Goal: Navigation & Orientation: Understand site structure

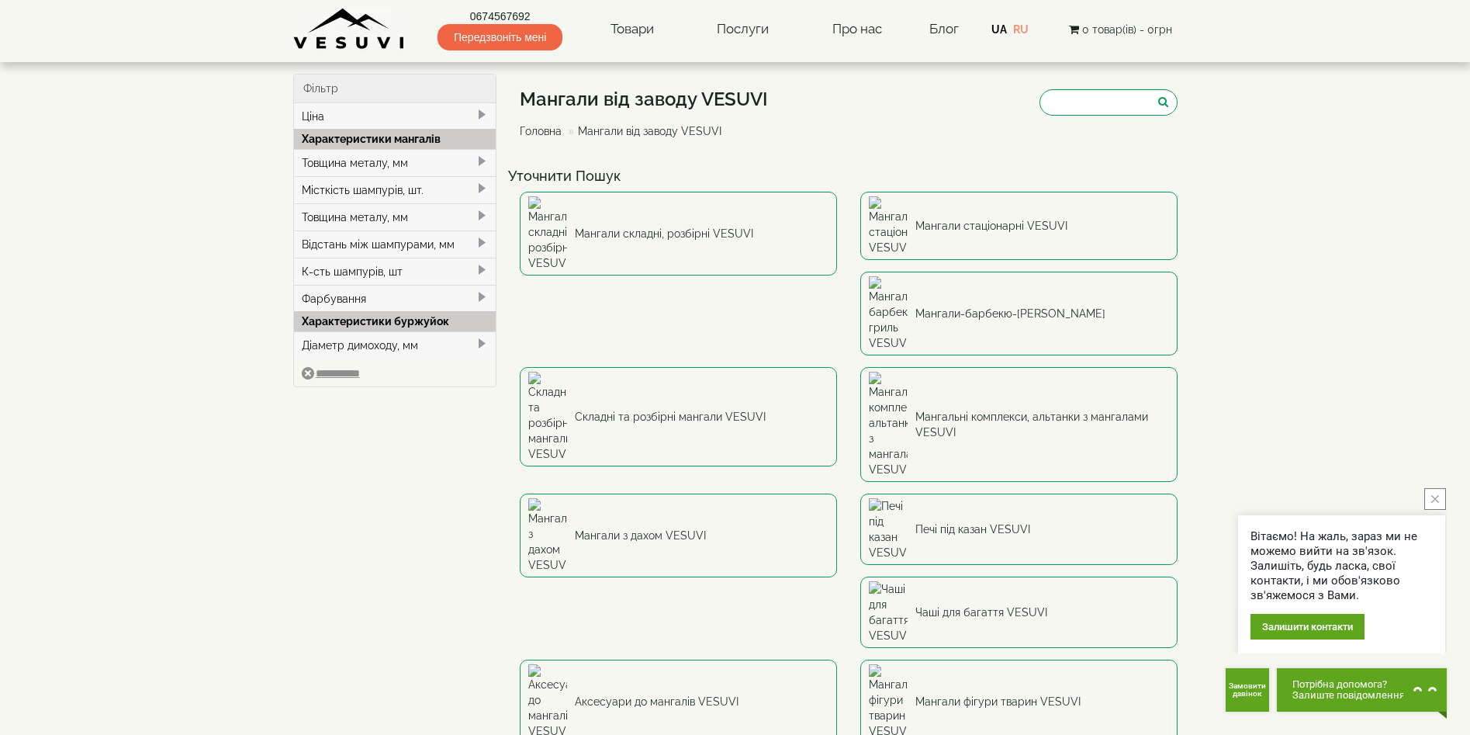
click at [367, 31] on img at bounding box center [349, 29] width 112 height 43
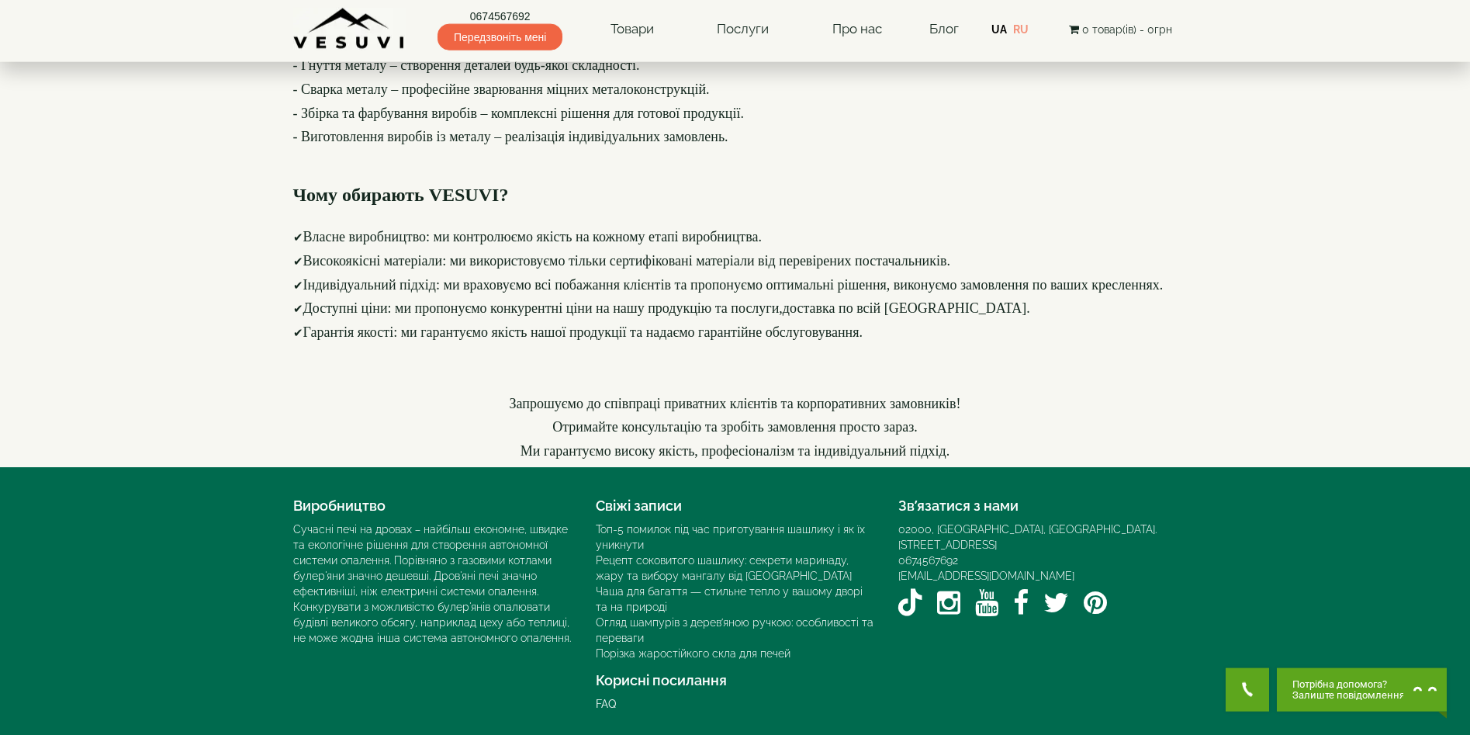
scroll to position [2123, 0]
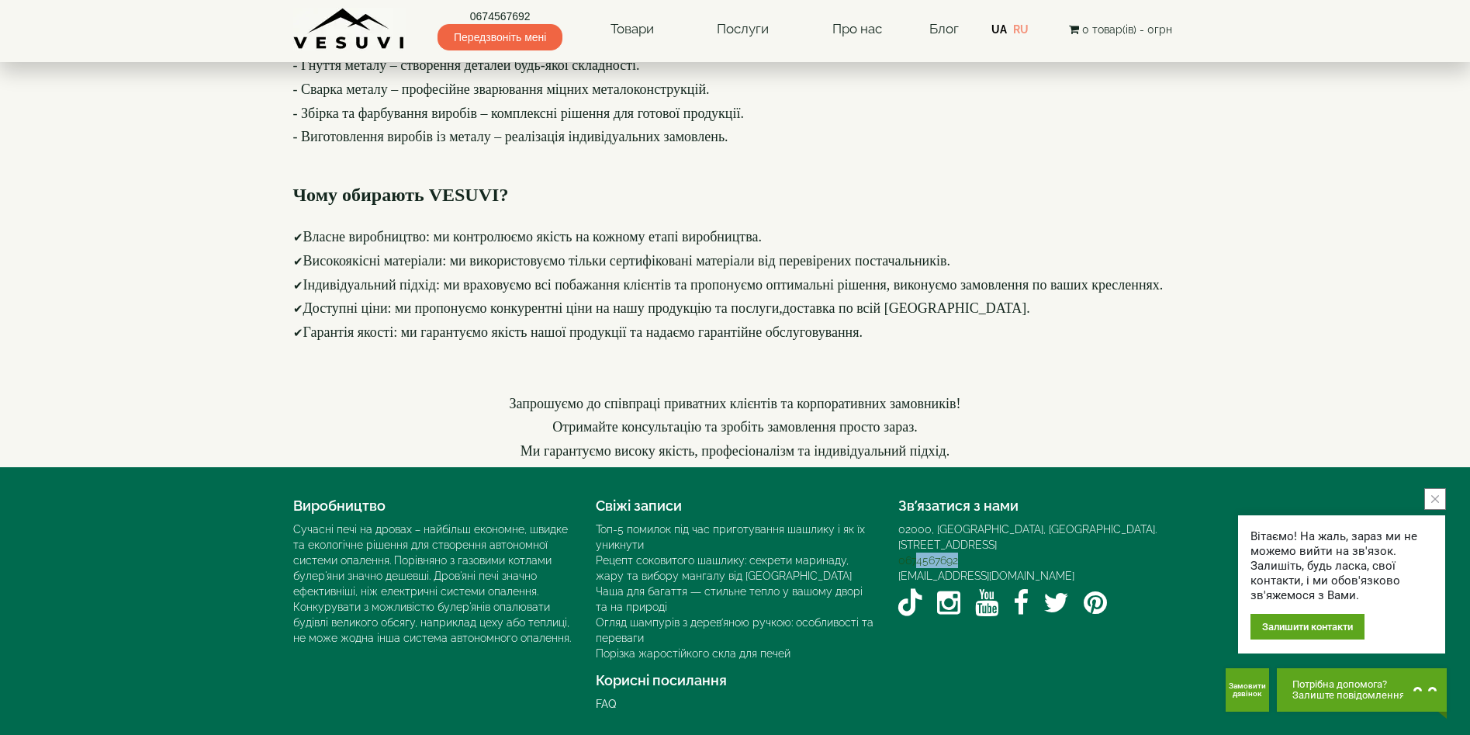
drag, startPoint x: 960, startPoint y: 544, endPoint x: 917, endPoint y: 545, distance: 42.7
copy link "4567692"
click at [222, 509] on footer "Виробництво Сучасні печі на дровах – найбільш економне, швидке та екологічне рі…" at bounding box center [735, 601] width 1470 height 268
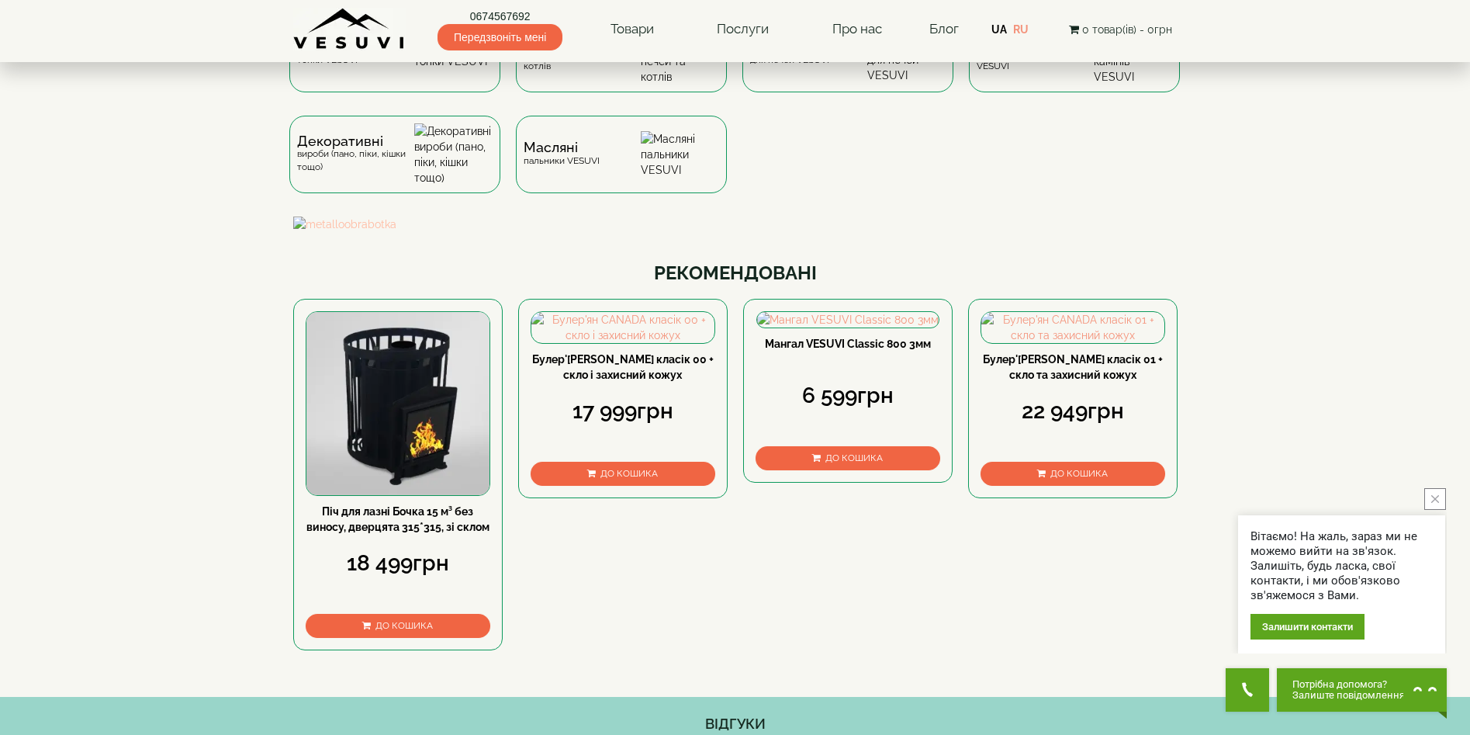
scroll to position [0, 0]
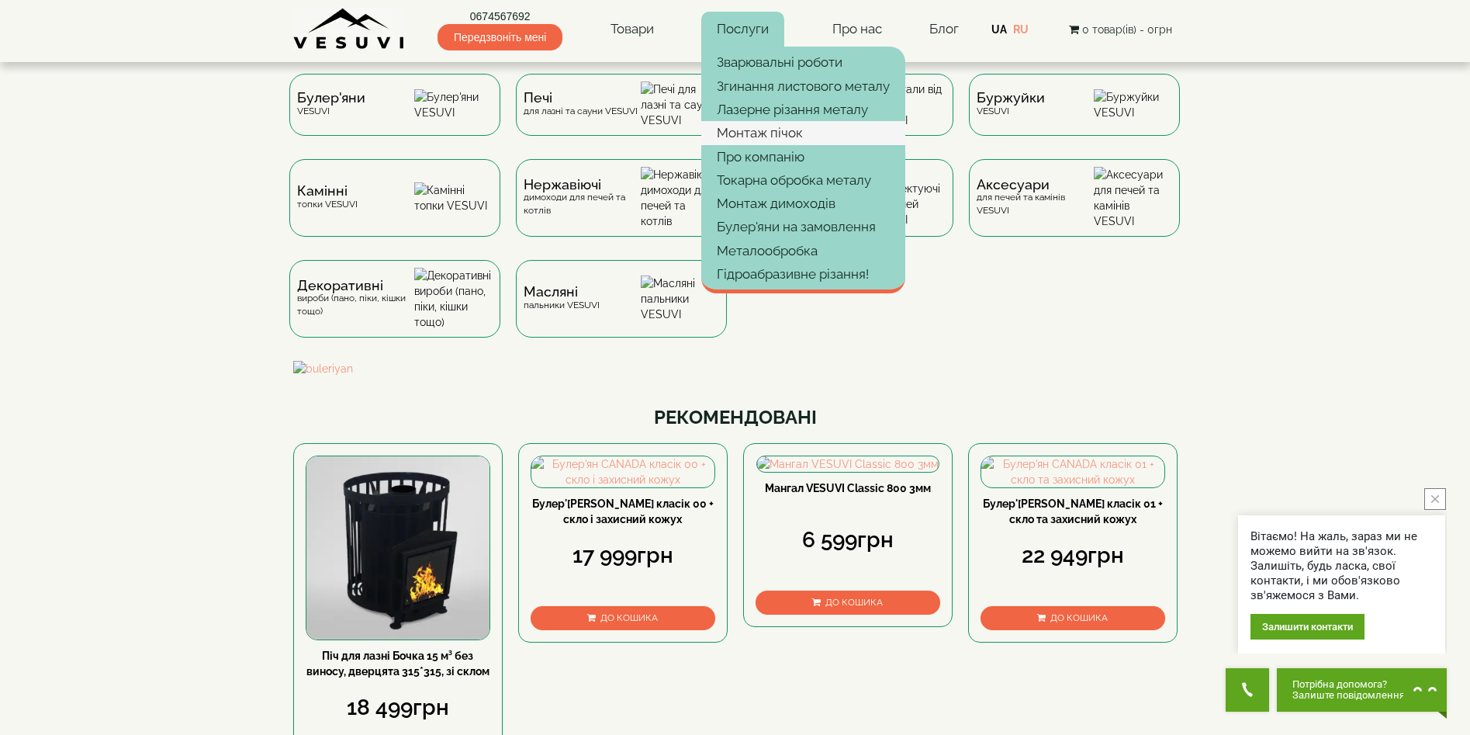
click at [801, 140] on link "Монтаж пічок" at bounding box center [803, 132] width 204 height 23
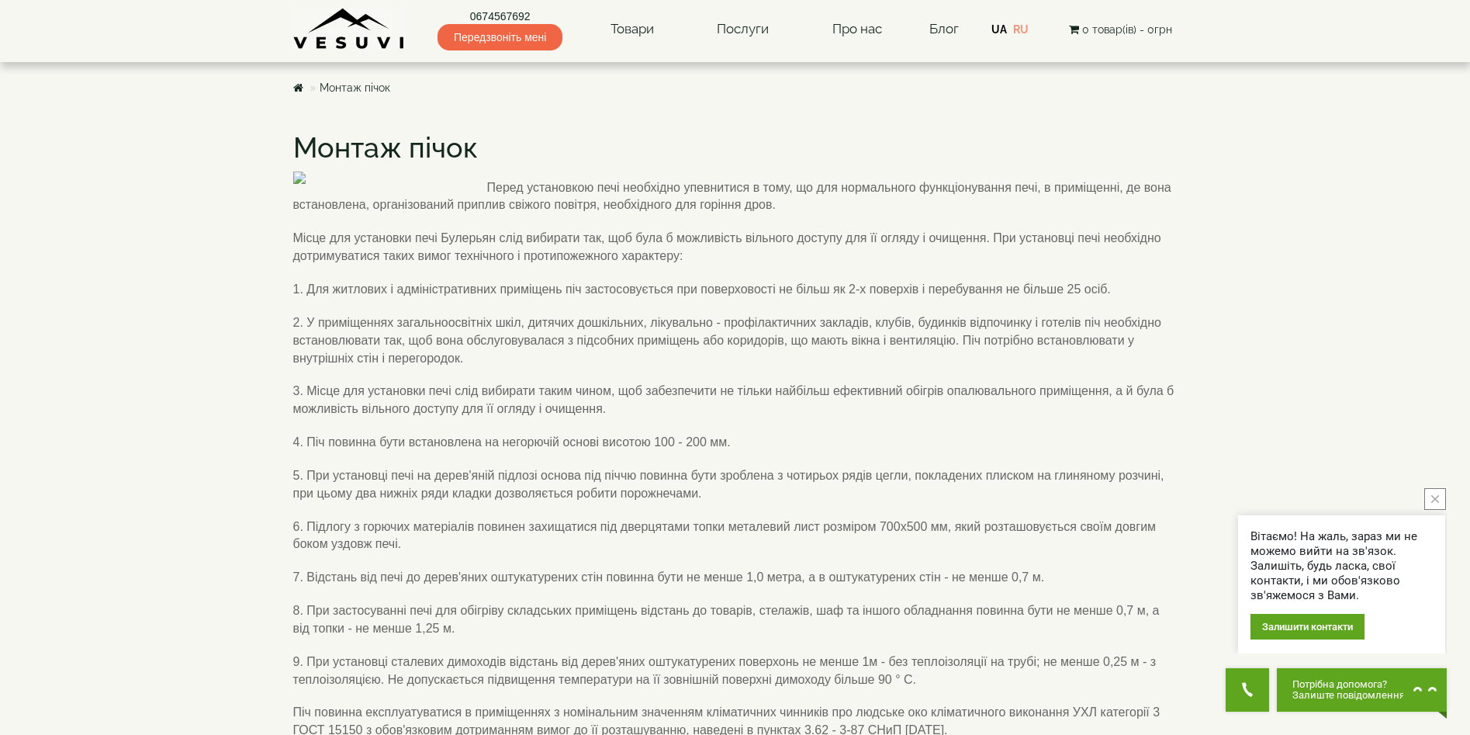
click at [355, 37] on img at bounding box center [349, 29] width 112 height 43
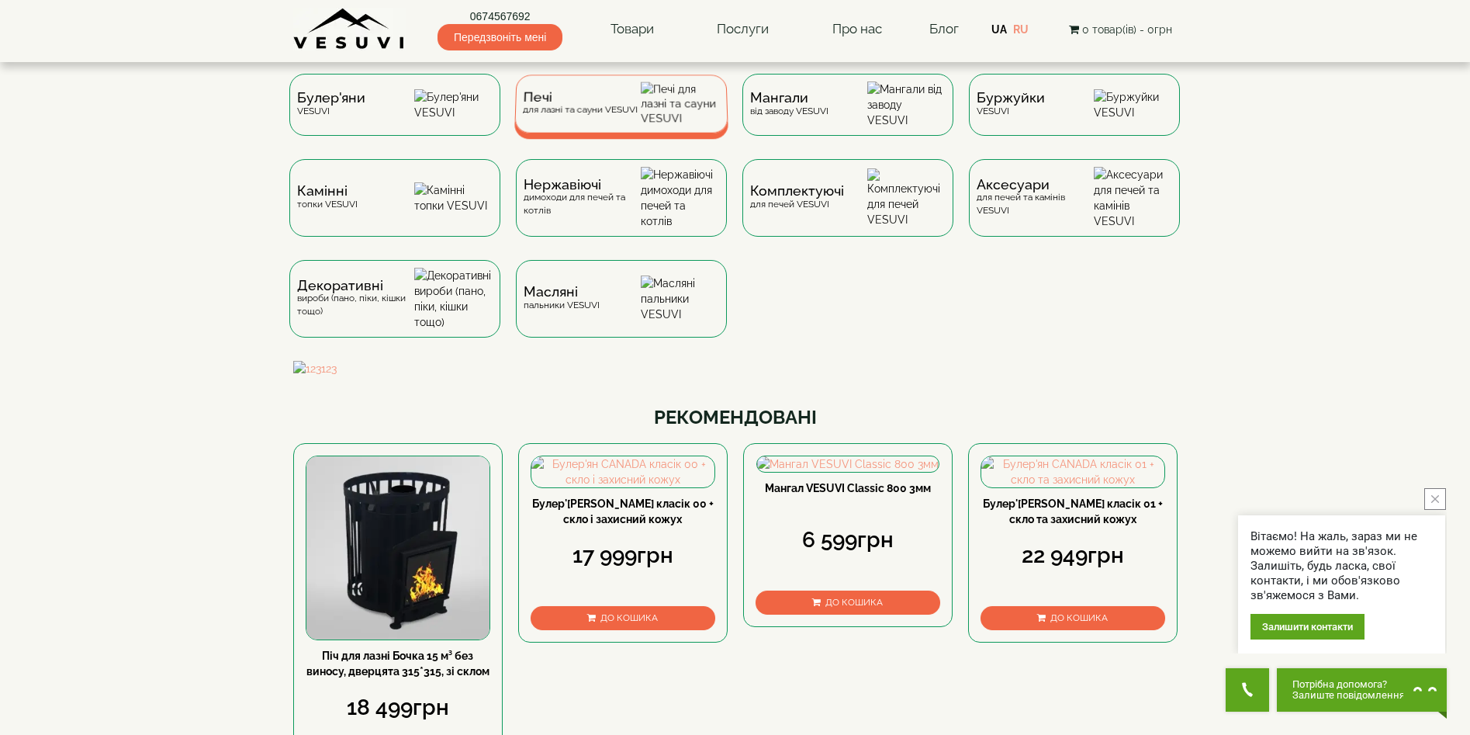
click at [631, 103] on span "Печі" at bounding box center [580, 98] width 115 height 12
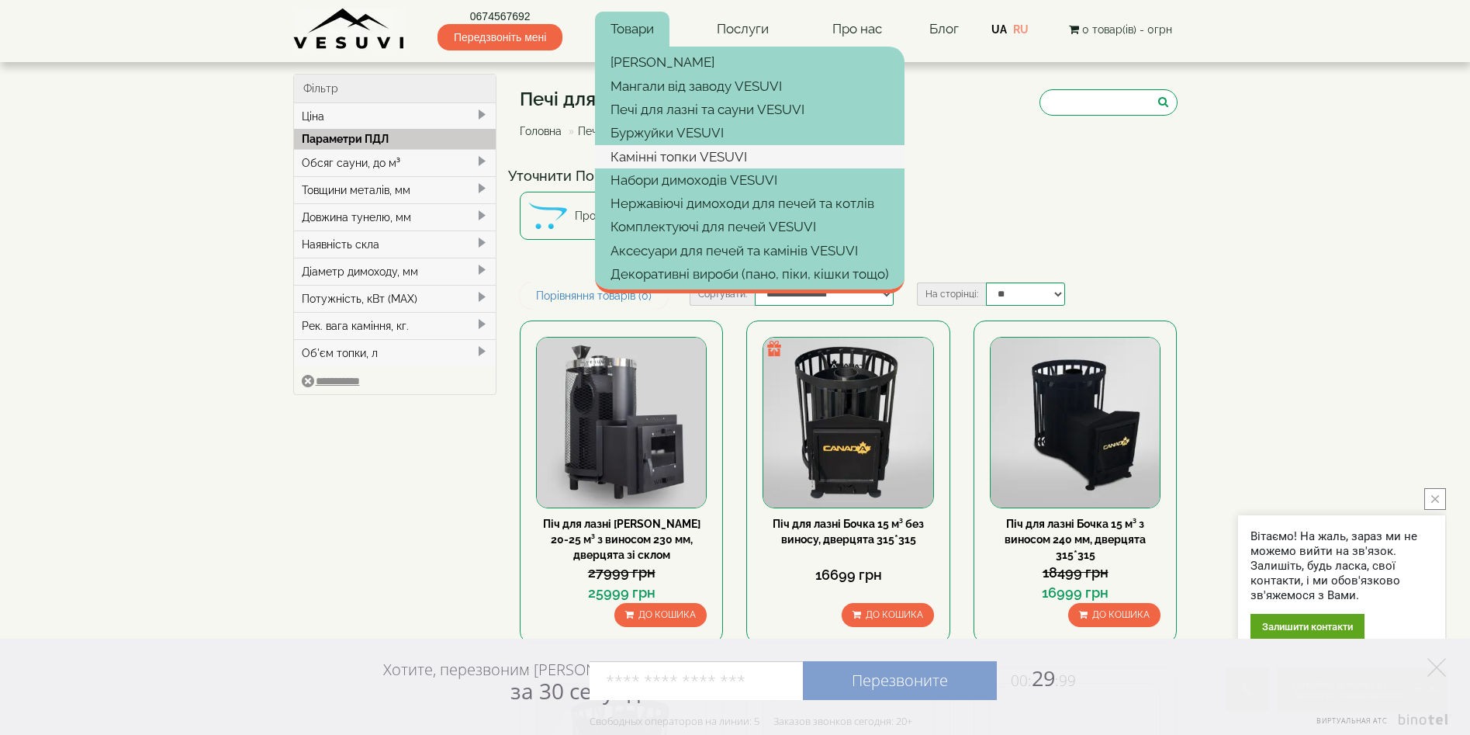
click at [795, 157] on link "Камінні топки VESUVI" at bounding box center [750, 156] width 310 height 23
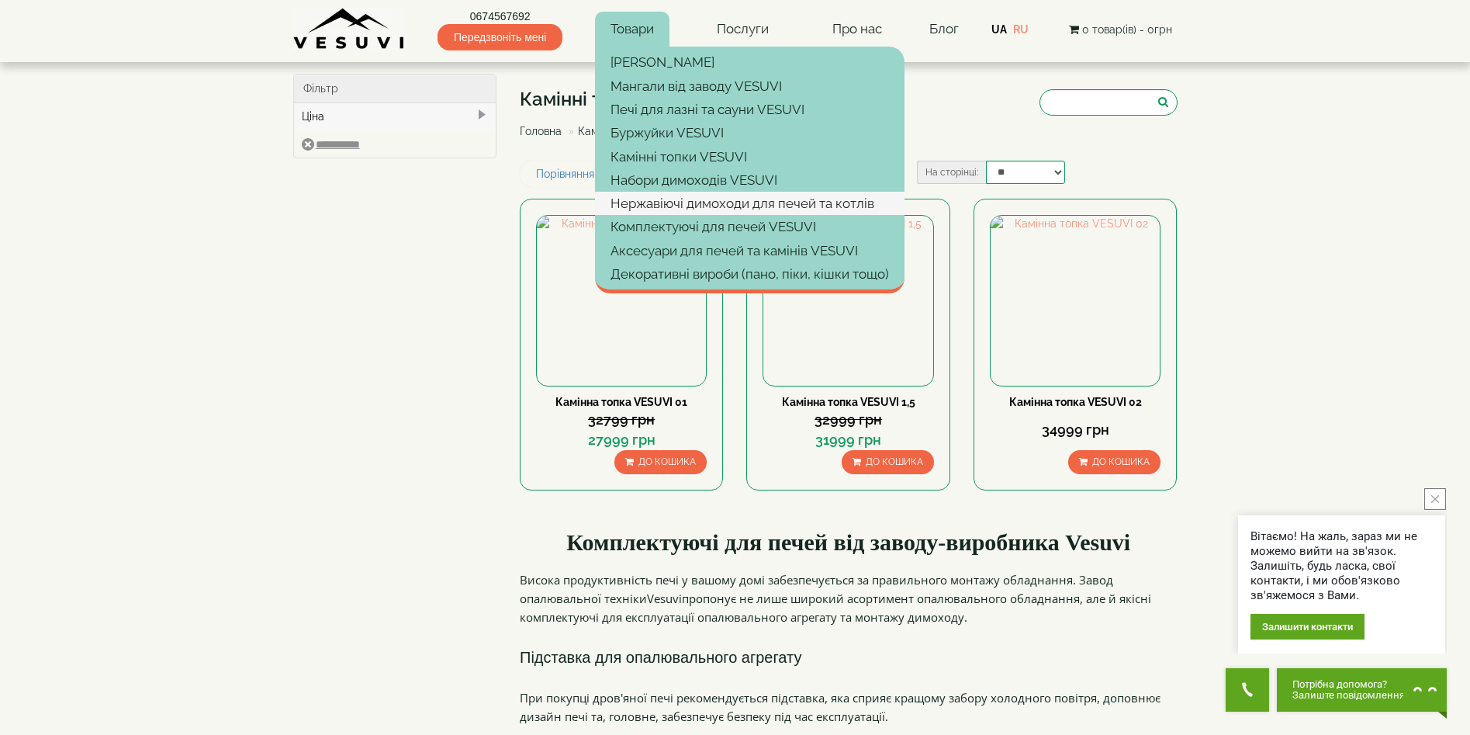
click at [730, 209] on link "Нержавіючі димоходи для печей та котлів" at bounding box center [750, 203] width 310 height 23
